Goal: Task Accomplishment & Management: Use online tool/utility

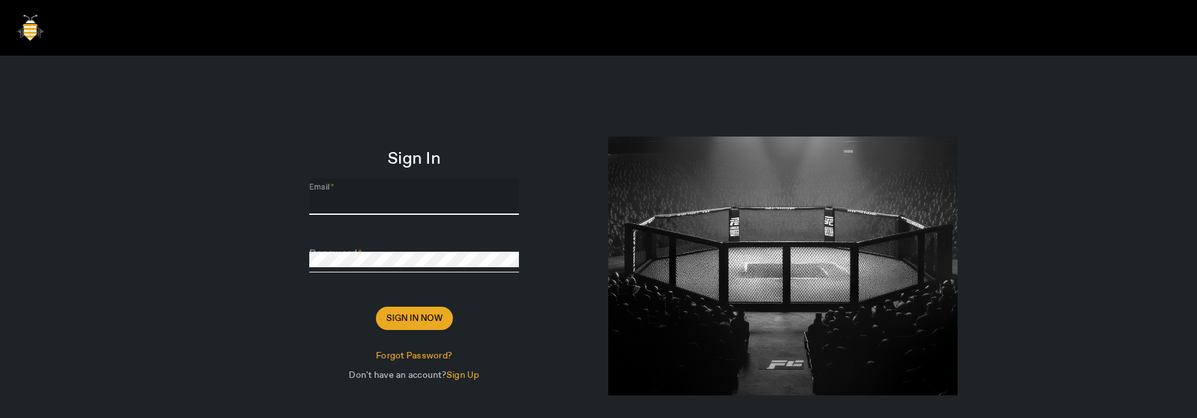
click at [433, 199] on input "Email" at bounding box center [414, 202] width 210 height 16
click at [195, 167] on div "Sign In Email Password Sign In Now Forgot Password? Don't have an account? Sign…" at bounding box center [598, 237] width 1197 height 474
click at [338, 201] on span at bounding box center [340, 197] width 6 height 14
click at [338, 201] on input "Email" at bounding box center [414, 202] width 210 height 16
paste input "[PERSON_NAME][EMAIL_ADDRESS][DOMAIN_NAME]"
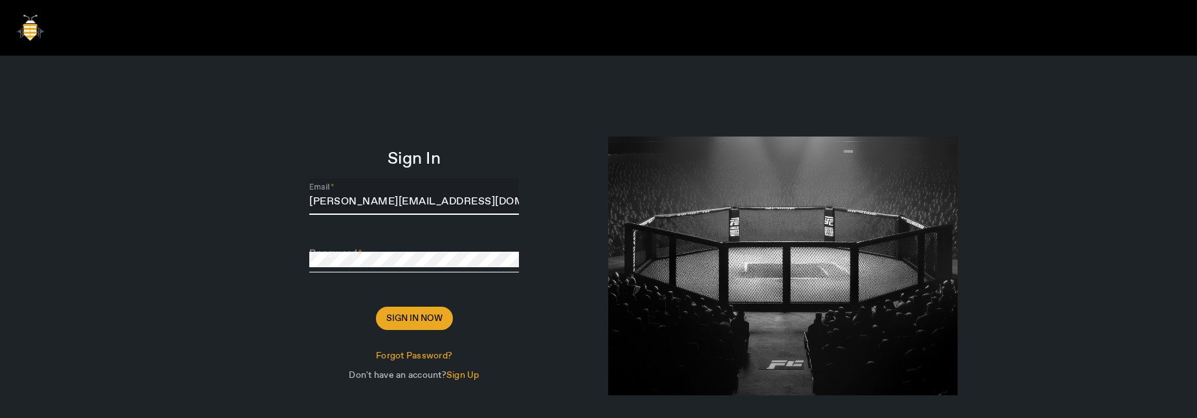
type input "[PERSON_NAME][EMAIL_ADDRESS][DOMAIN_NAME]"
click at [218, 227] on div "Sign In Email [PERSON_NAME][EMAIL_ADDRESS][DOMAIN_NAME] Password Sign In Now Fo…" at bounding box center [598, 237] width 1197 height 474
click at [410, 327] on span at bounding box center [414, 318] width 77 height 31
